Goal: Information Seeking & Learning: Learn about a topic

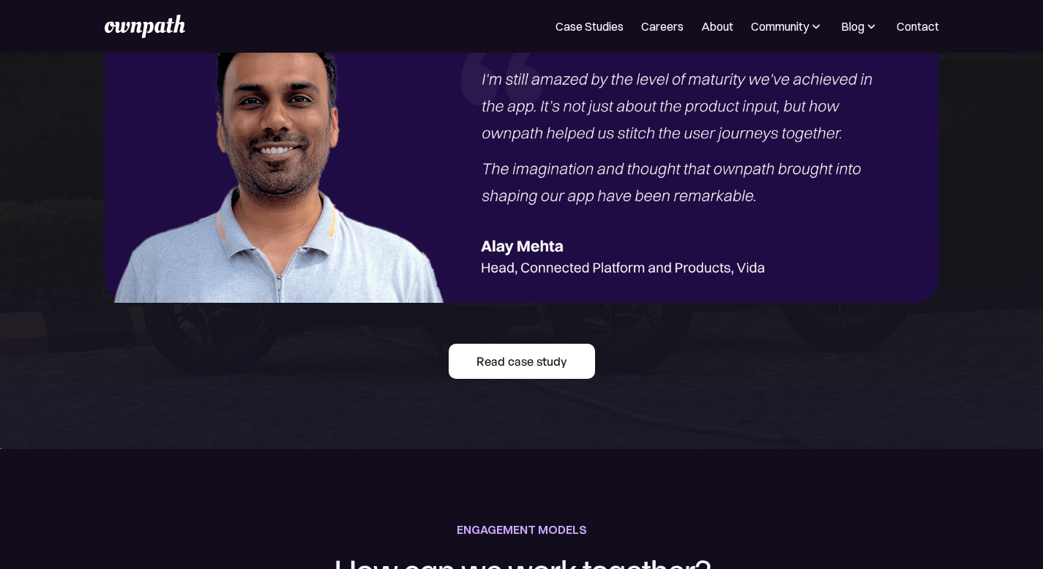
scroll to position [1815, 0]
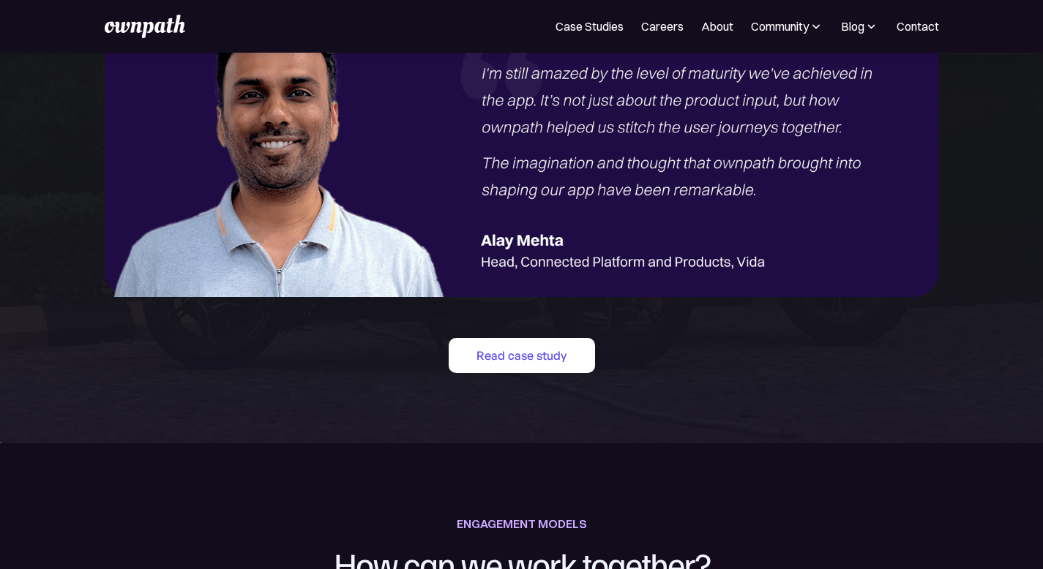
drag, startPoint x: 473, startPoint y: 244, endPoint x: 646, endPoint y: 342, distance: 198.2
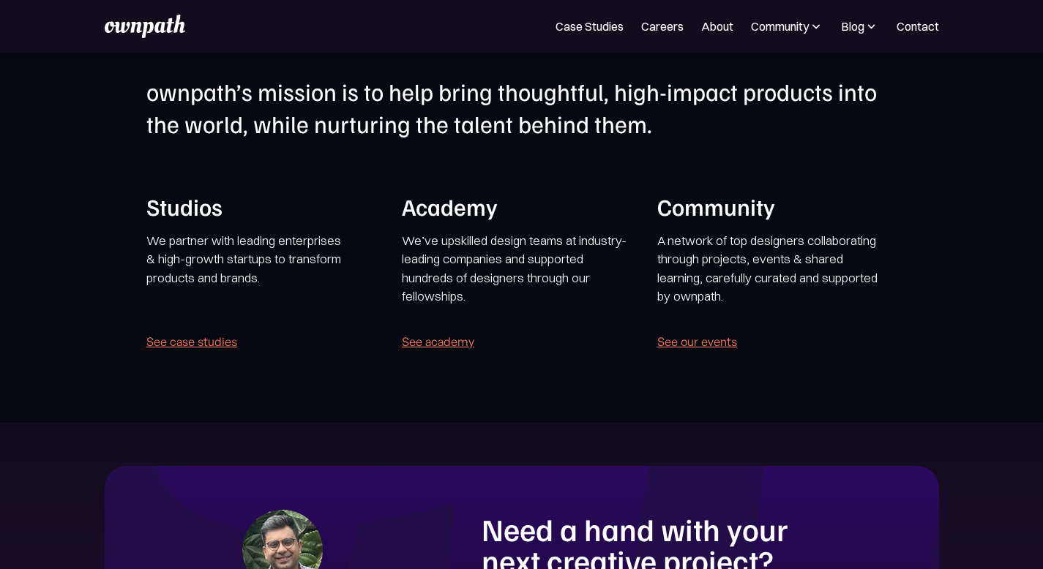
scroll to position [2825, 0]
click at [223, 351] on link "See case studies" at bounding box center [191, 341] width 91 height 20
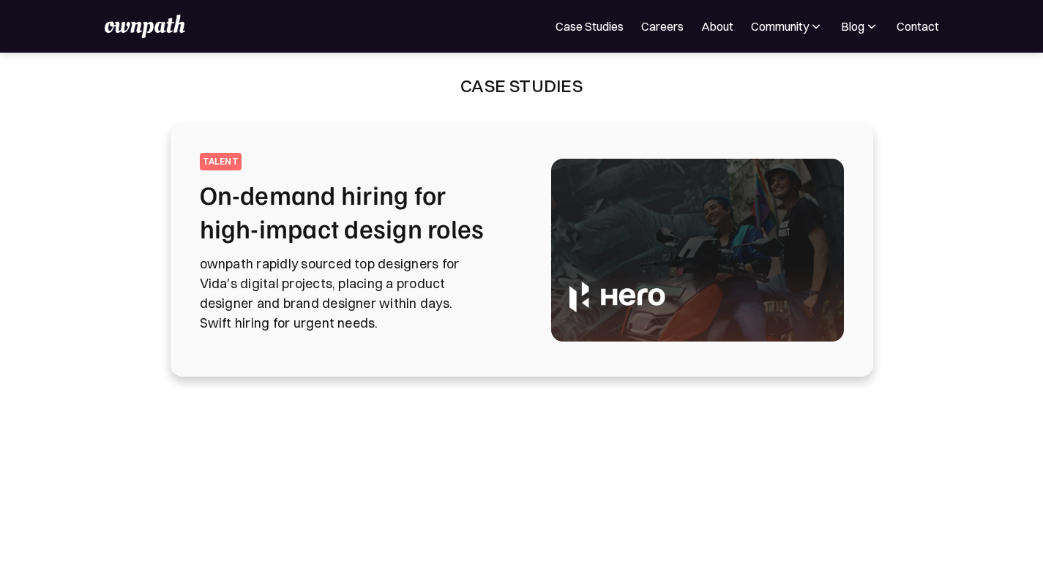
scroll to position [22, 0]
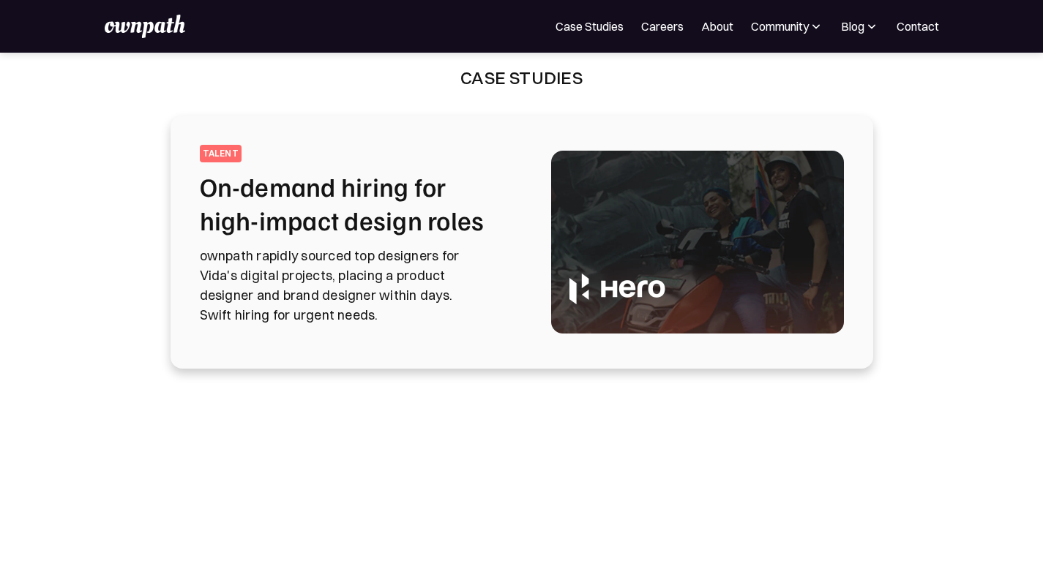
click at [599, 270] on img at bounding box center [697, 242] width 293 height 183
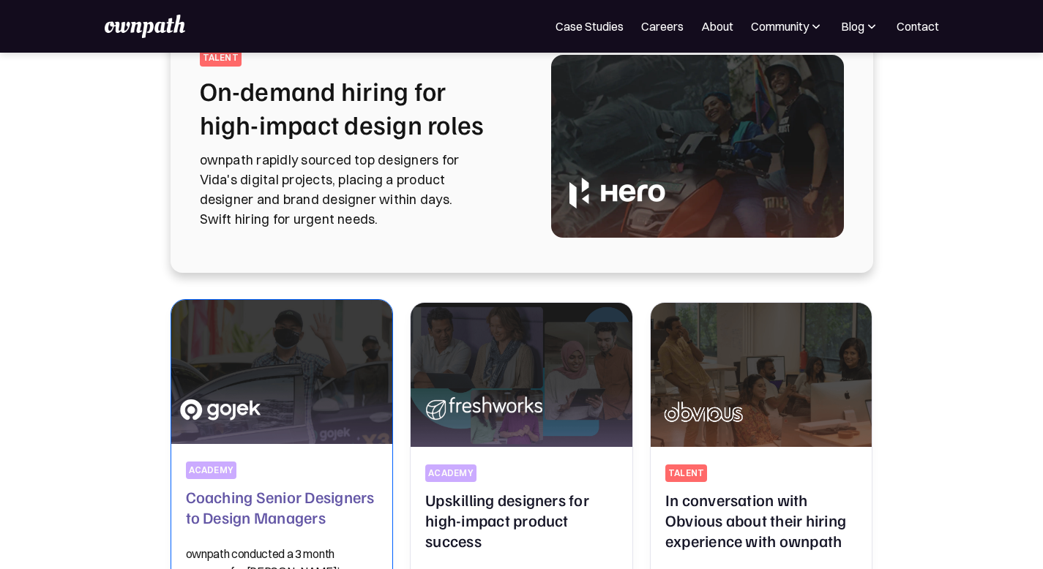
scroll to position [0, 0]
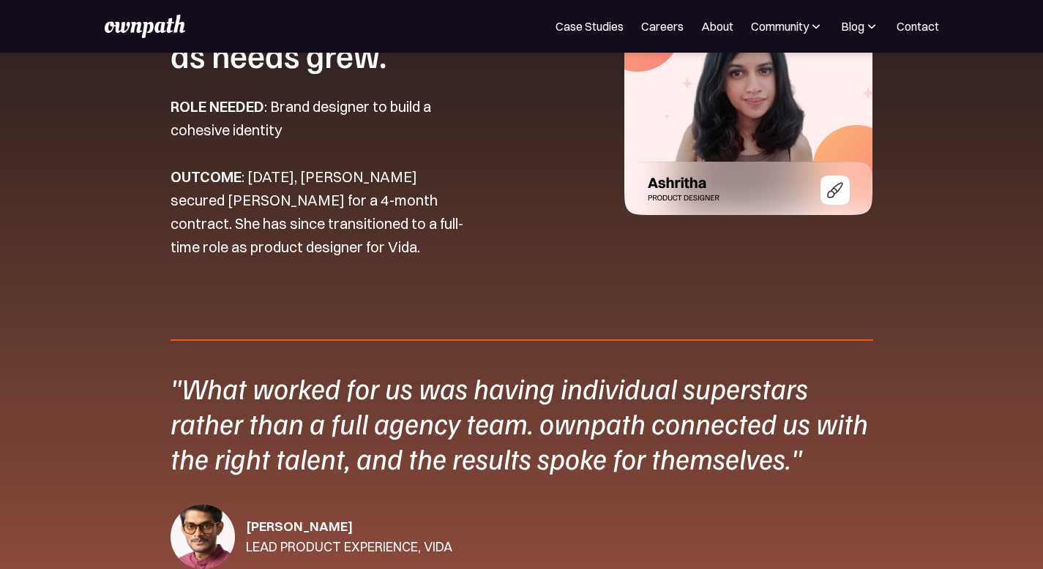
scroll to position [2019, 0]
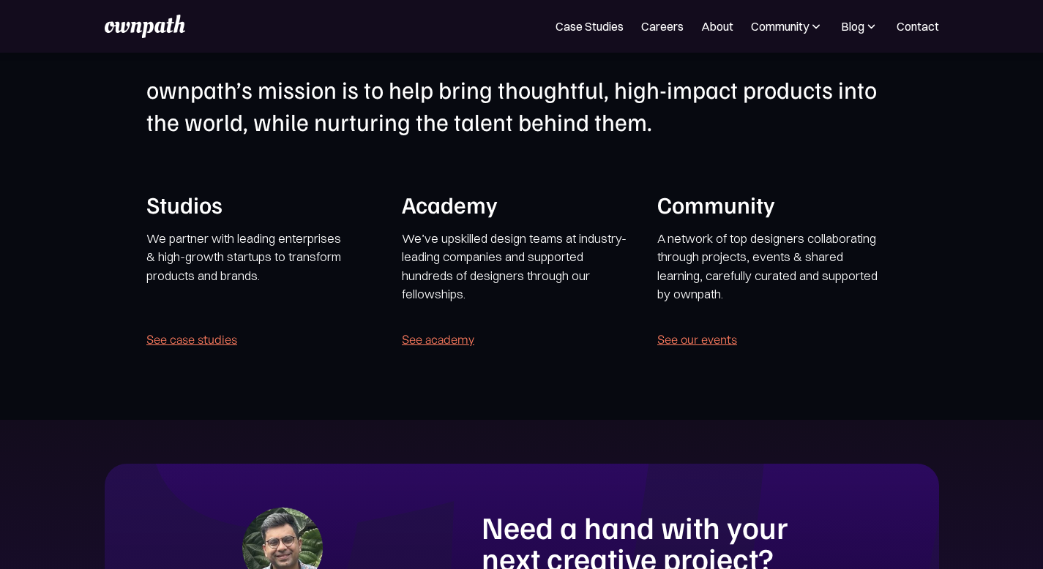
scroll to position [2851, 0]
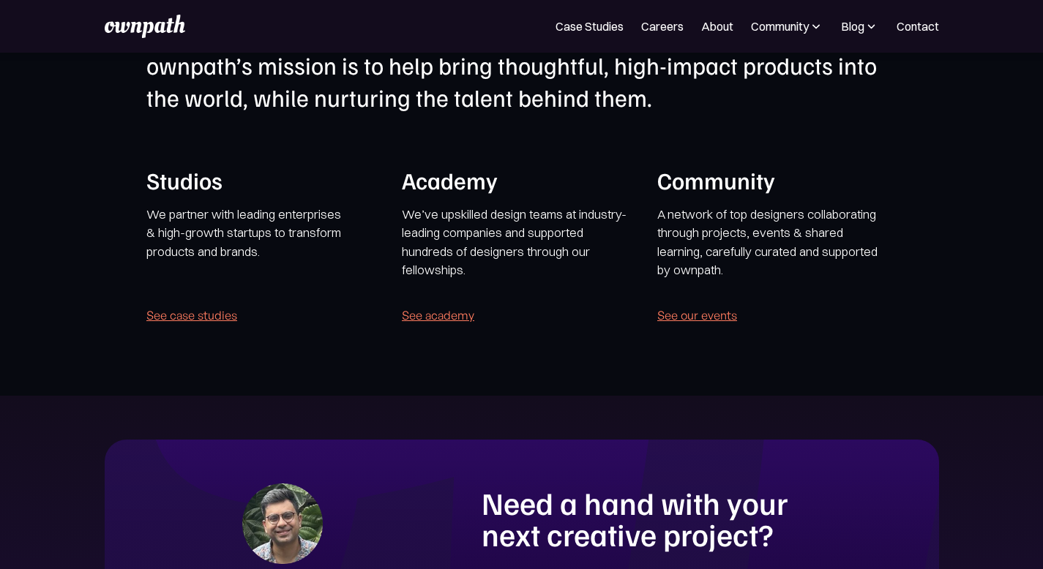
click at [484, 280] on p "We’ve upskilled design teams at industry-leading companies and supported hundre…" at bounding box center [518, 242] width 232 height 75
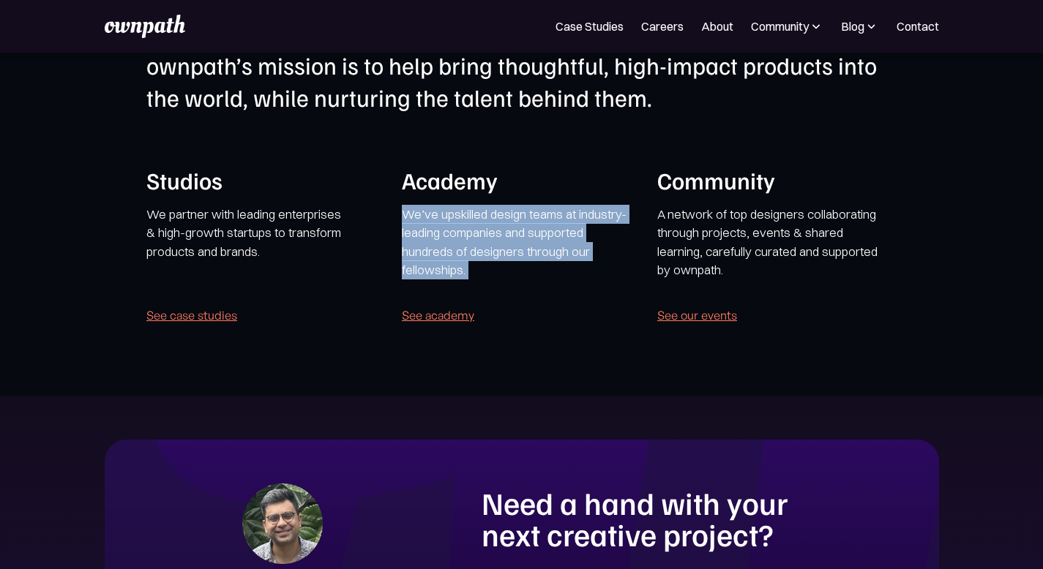
click at [563, 280] on p "We’ve upskilled design teams at industry-leading companies and supported hundre…" at bounding box center [518, 242] width 232 height 75
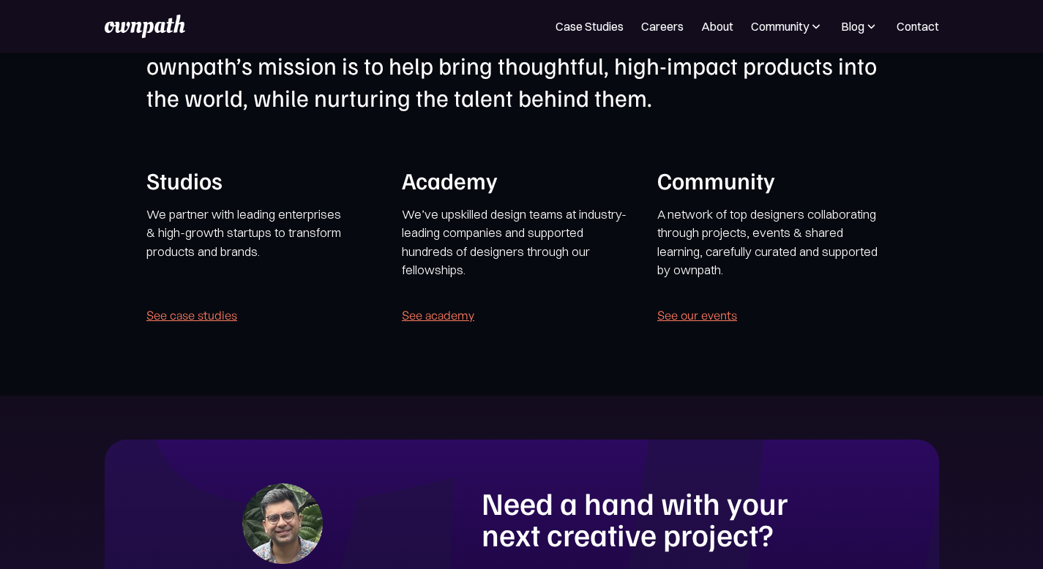
click at [709, 280] on p "A network of top designers collaborating through projects, events & shared lear…" at bounding box center [773, 242] width 232 height 75
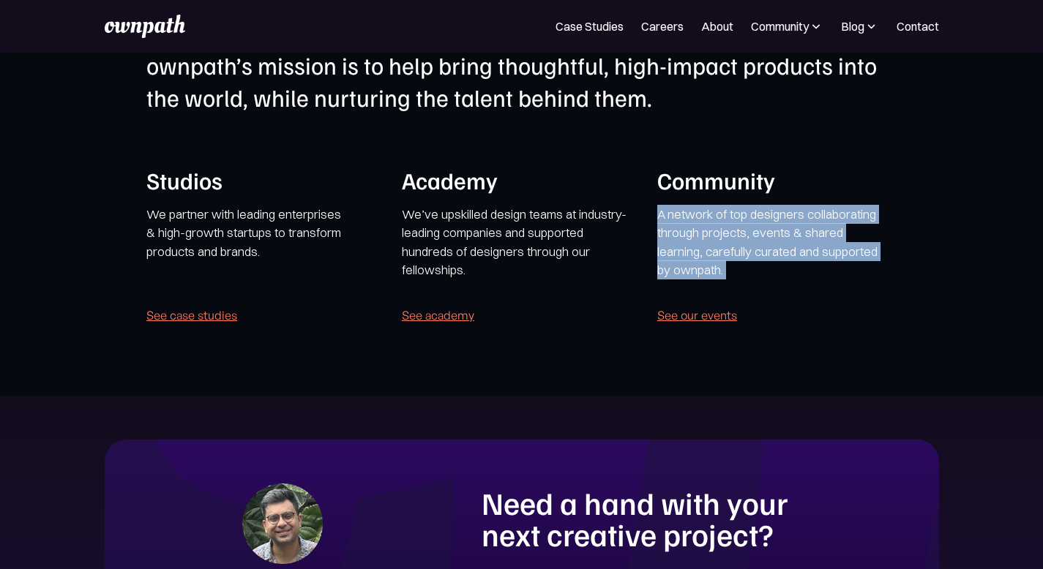
click at [847, 280] on p "A network of top designers collaborating through projects, events & shared lear…" at bounding box center [773, 242] width 232 height 75
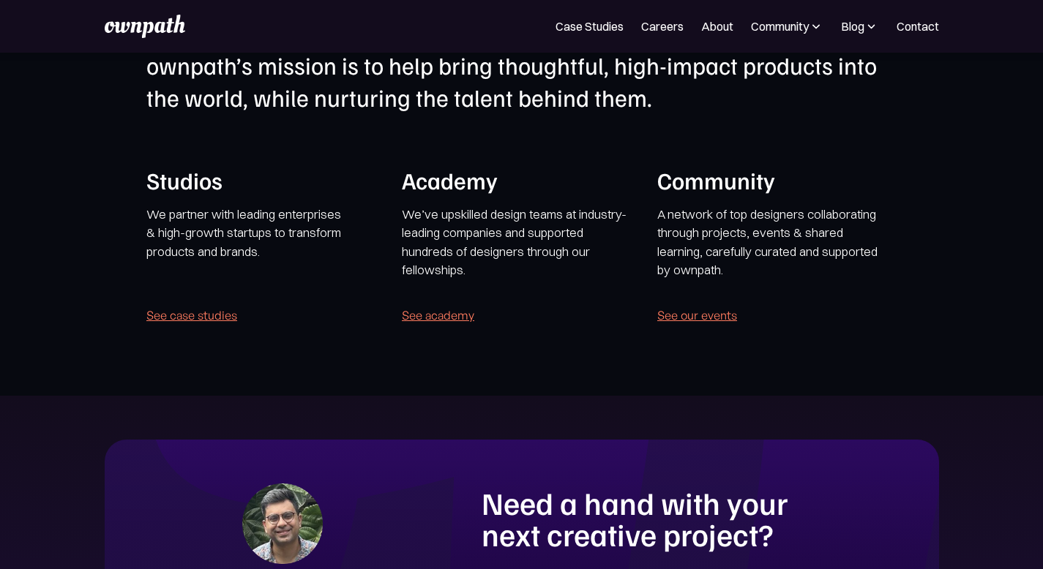
click at [711, 326] on link "See our events" at bounding box center [697, 315] width 80 height 20
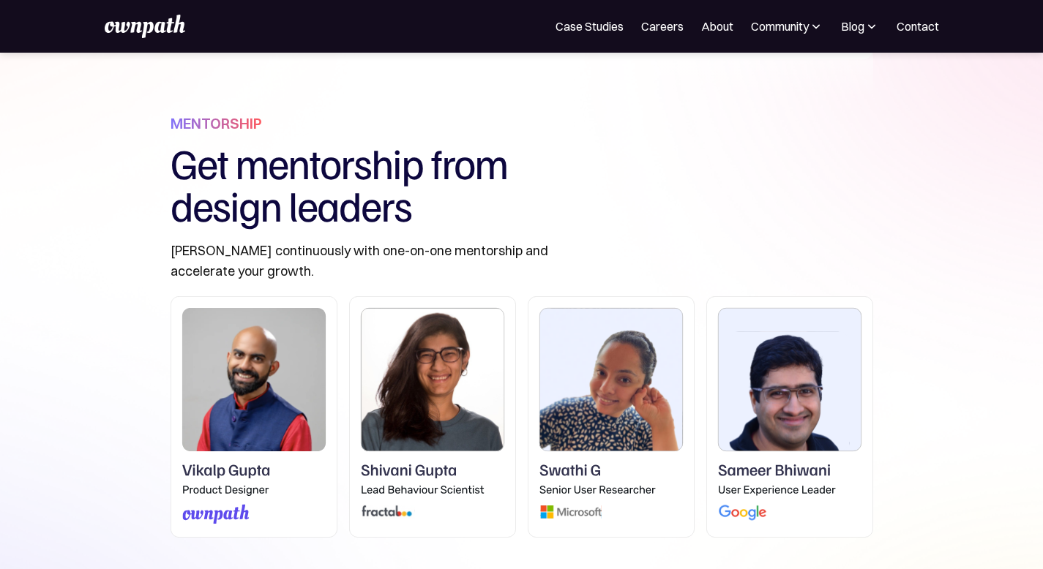
scroll to position [379, 0]
